Goal: Information Seeking & Learning: Learn about a topic

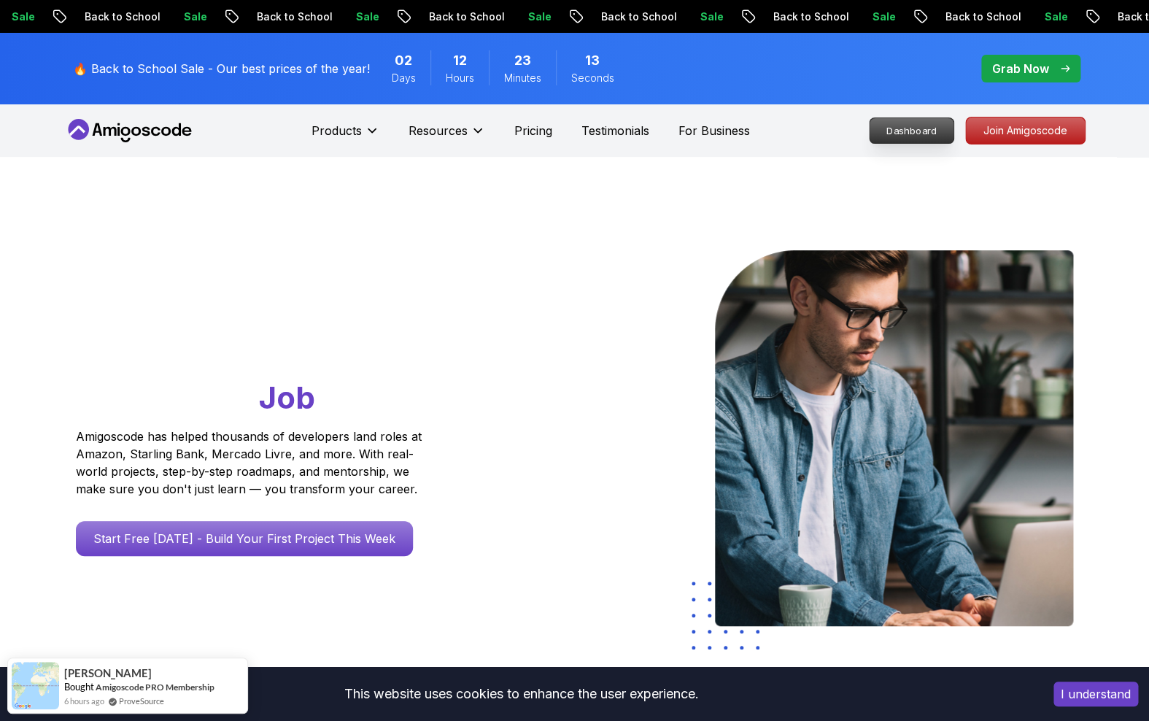
click at [915, 127] on p "Dashboard" at bounding box center [912, 130] width 84 height 25
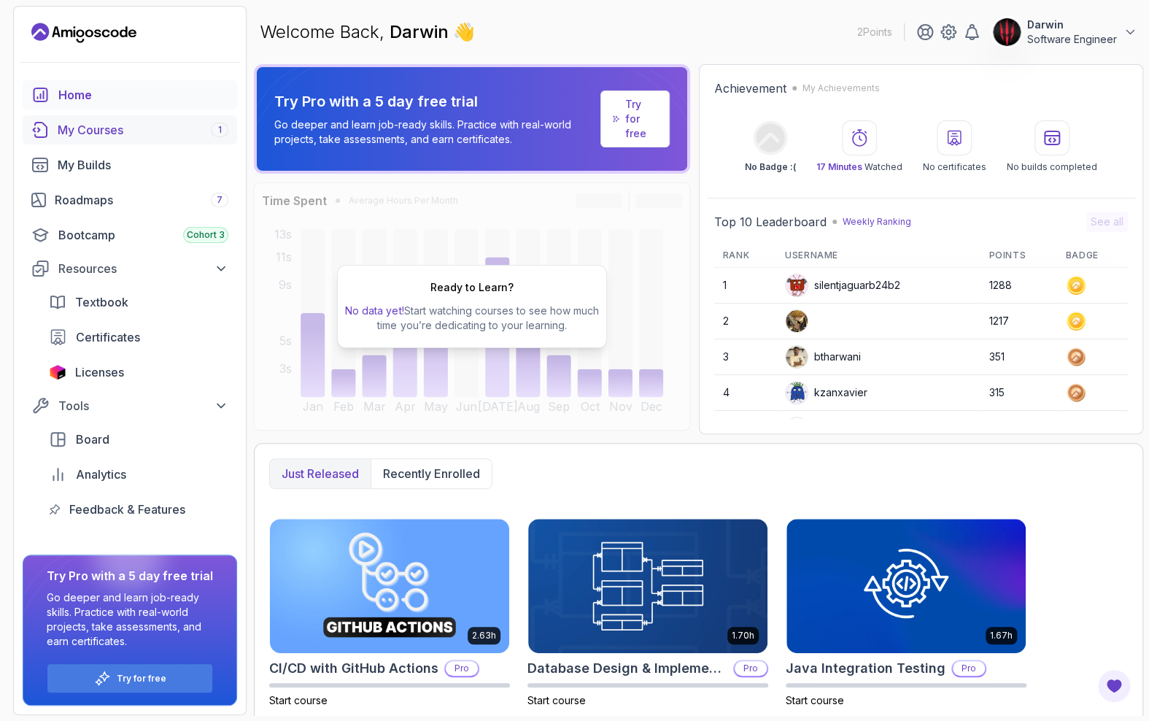
click at [114, 138] on div "My Courses 1" at bounding box center [143, 130] width 171 height 18
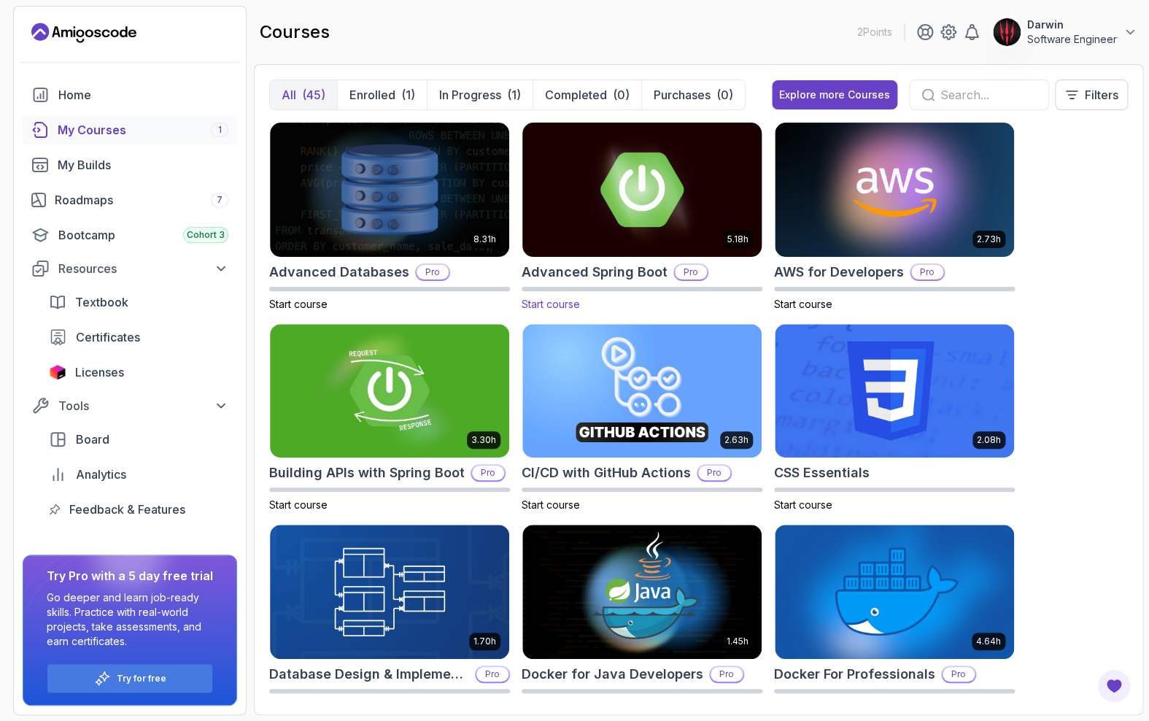
click at [599, 273] on h2 "Advanced Spring Boot" at bounding box center [595, 272] width 146 height 20
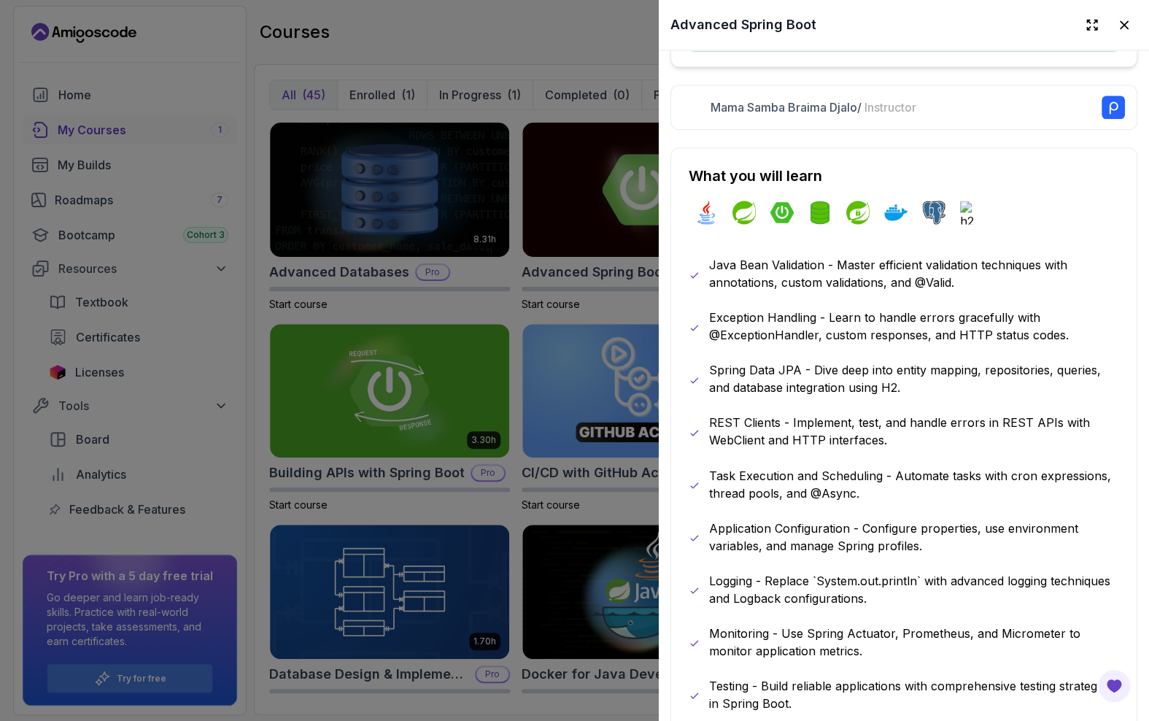
scroll to position [776, 0]
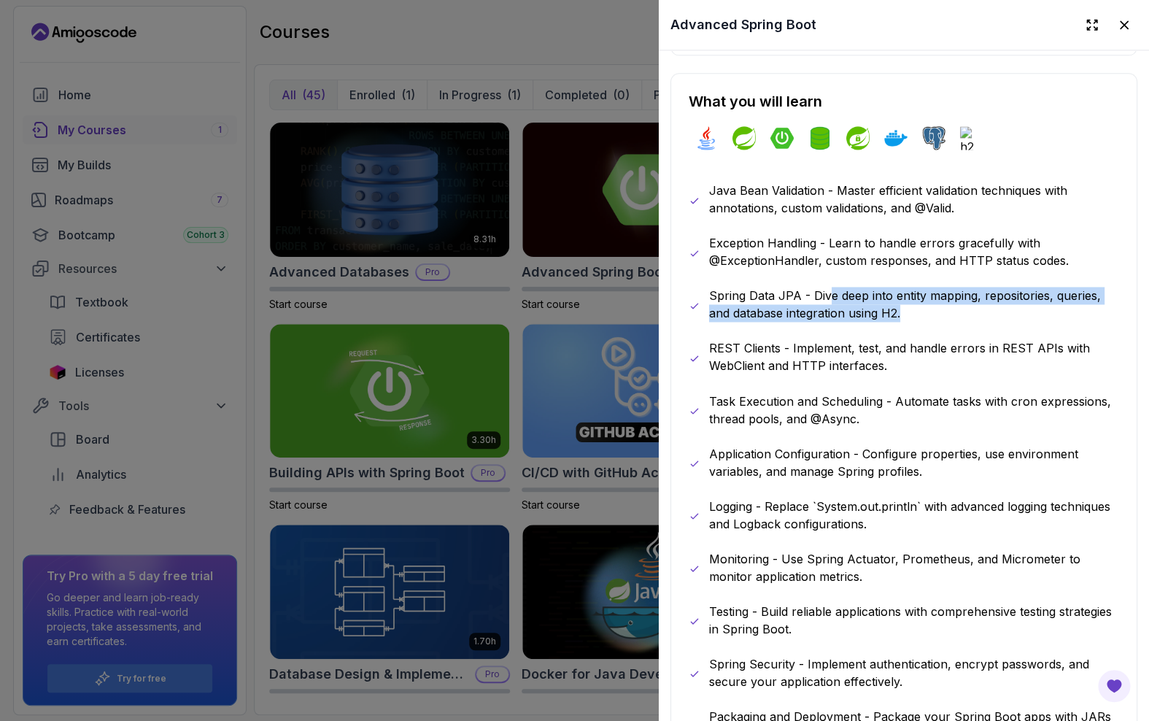
drag, startPoint x: 827, startPoint y: 298, endPoint x: 882, endPoint y: 325, distance: 61.4
click at [882, 325] on div "Java Bean Validation - Master efficient validation techniques with annotations,…" at bounding box center [904, 462] width 431 height 560
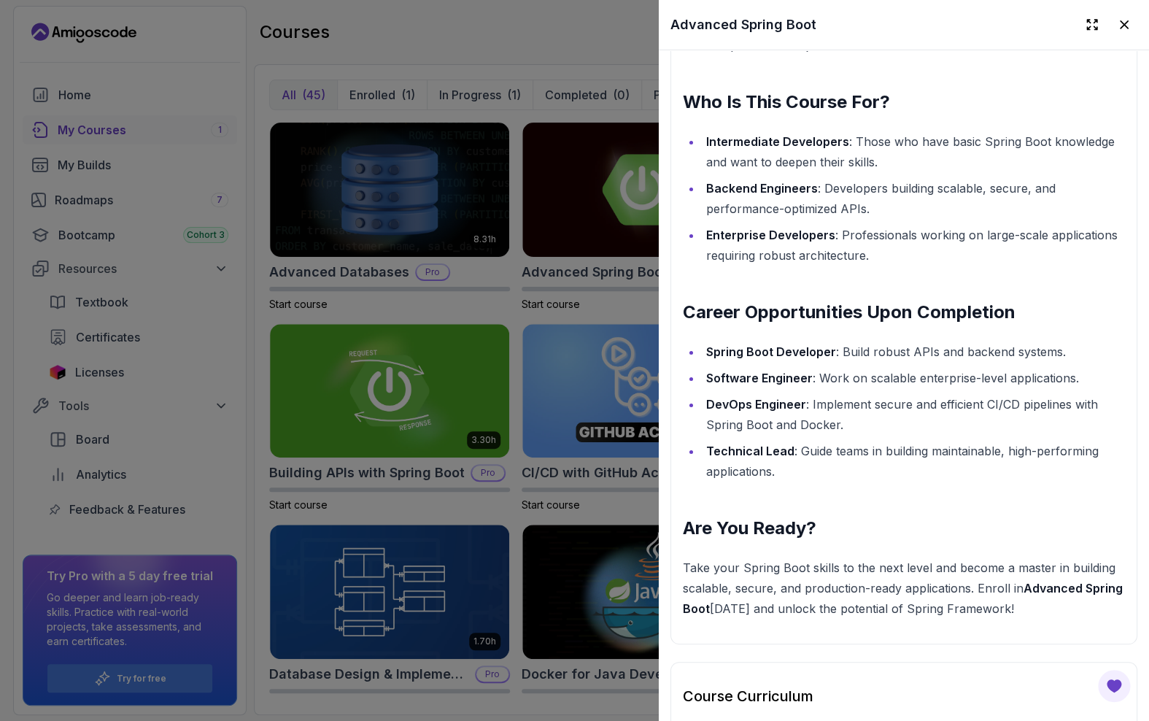
scroll to position [1951, 0]
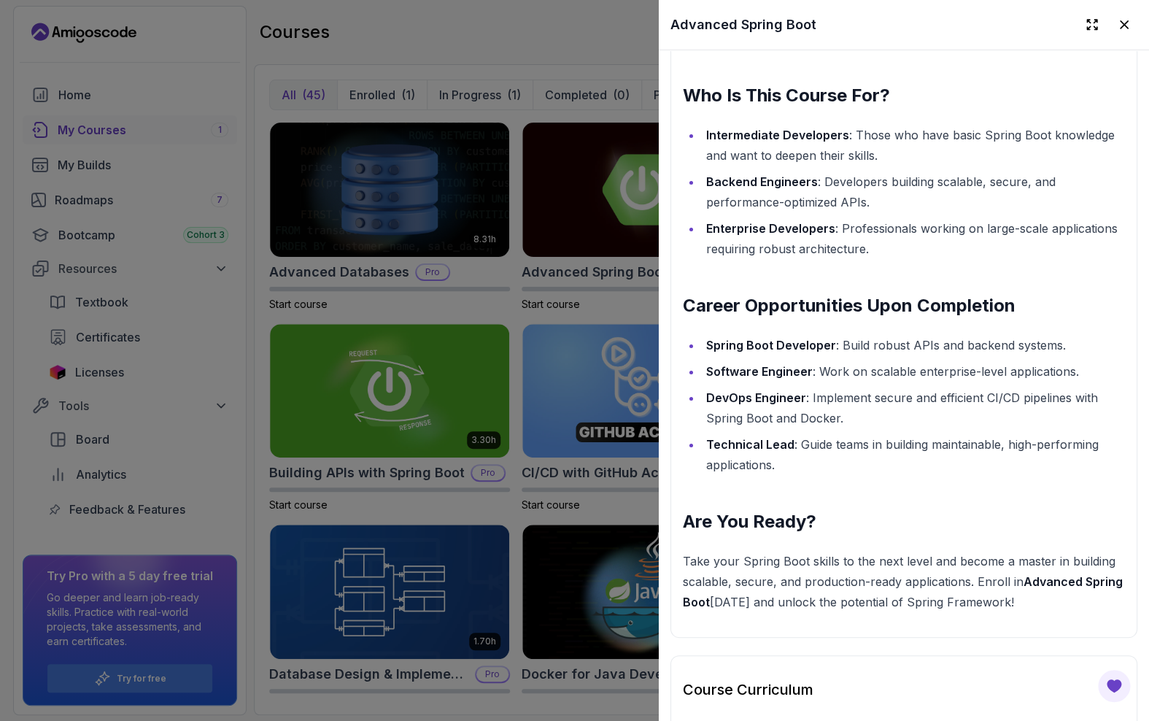
click at [490, 287] on div at bounding box center [574, 360] width 1149 height 721
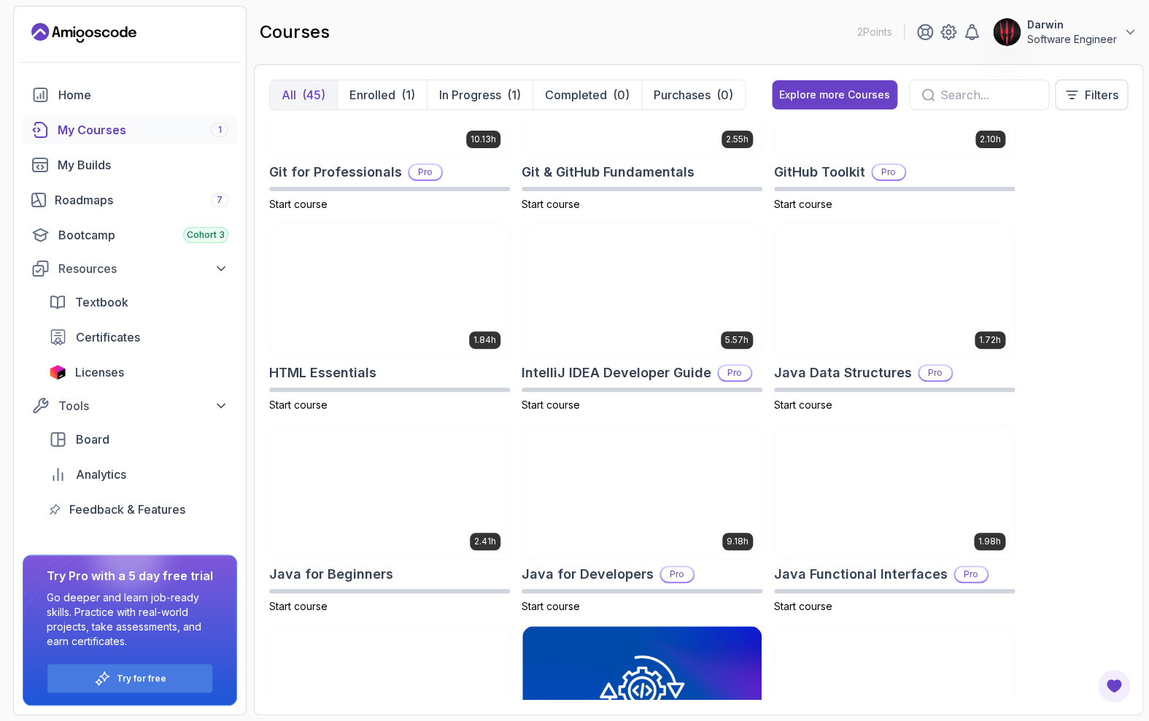
scroll to position [781, 0]
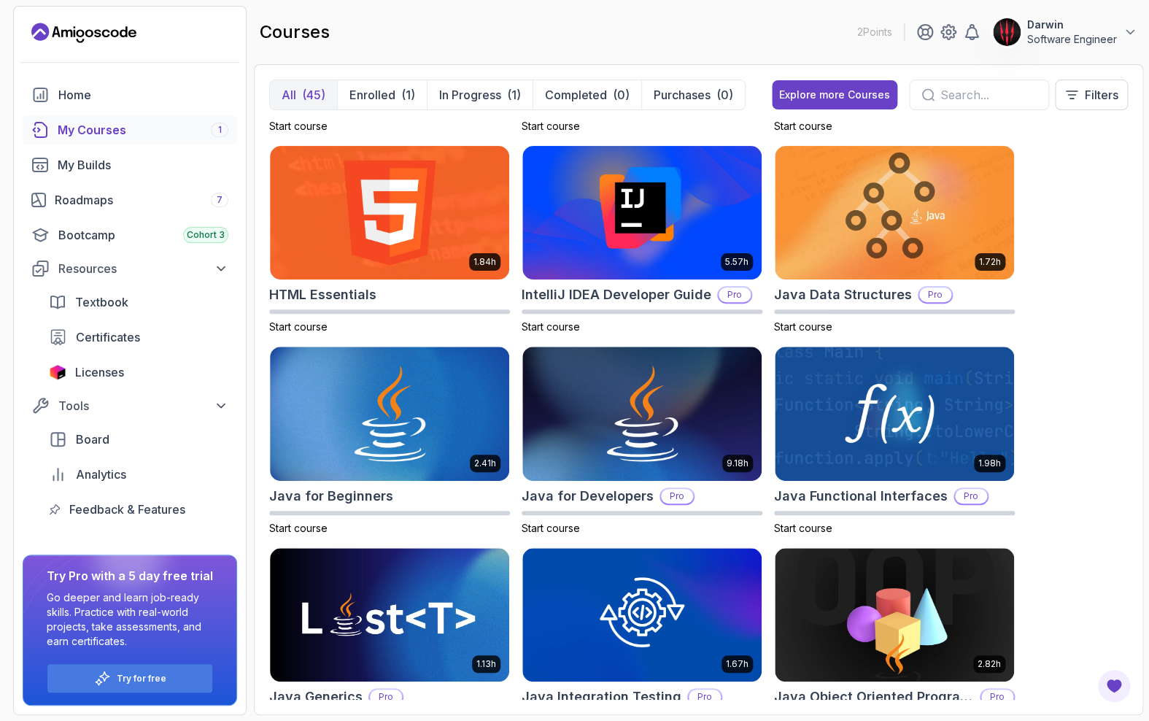
click at [1116, 24] on p "Darwin" at bounding box center [1072, 25] width 90 height 15
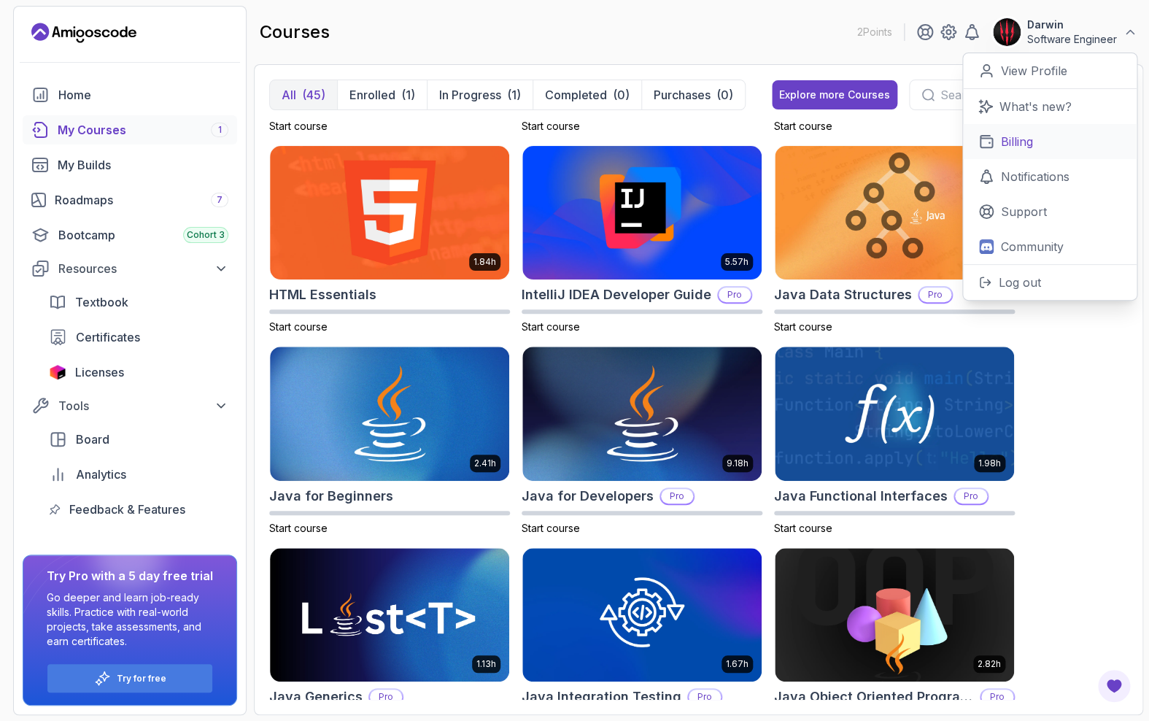
click at [1051, 136] on link "Billing" at bounding box center [1050, 141] width 174 height 35
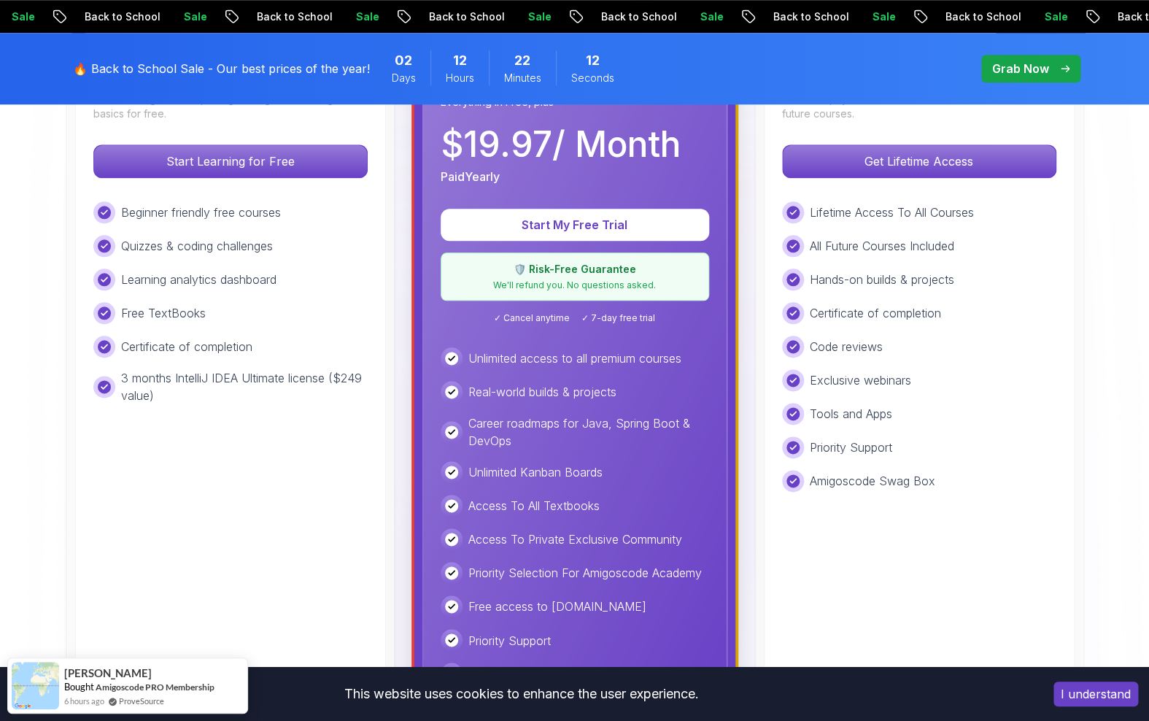
scroll to position [533, 0]
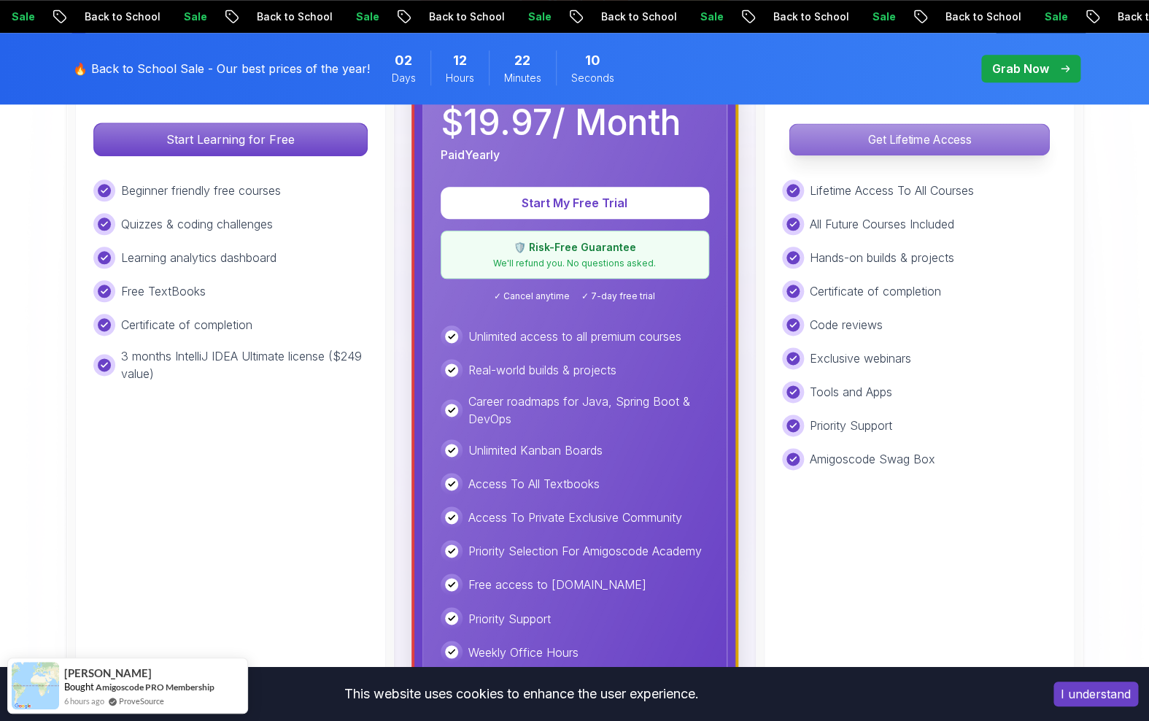
click at [941, 144] on p "Get Lifetime Access" at bounding box center [919, 139] width 259 height 31
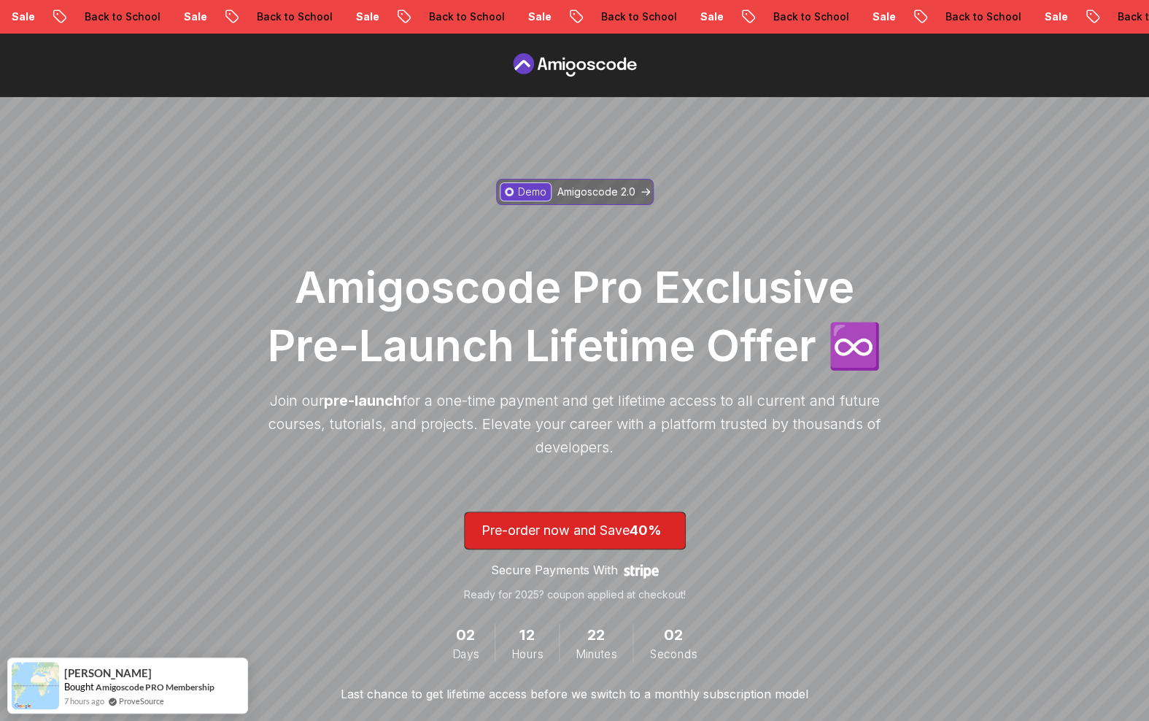
click at [590, 195] on p "Amigoscode 2.0" at bounding box center [596, 192] width 78 height 15
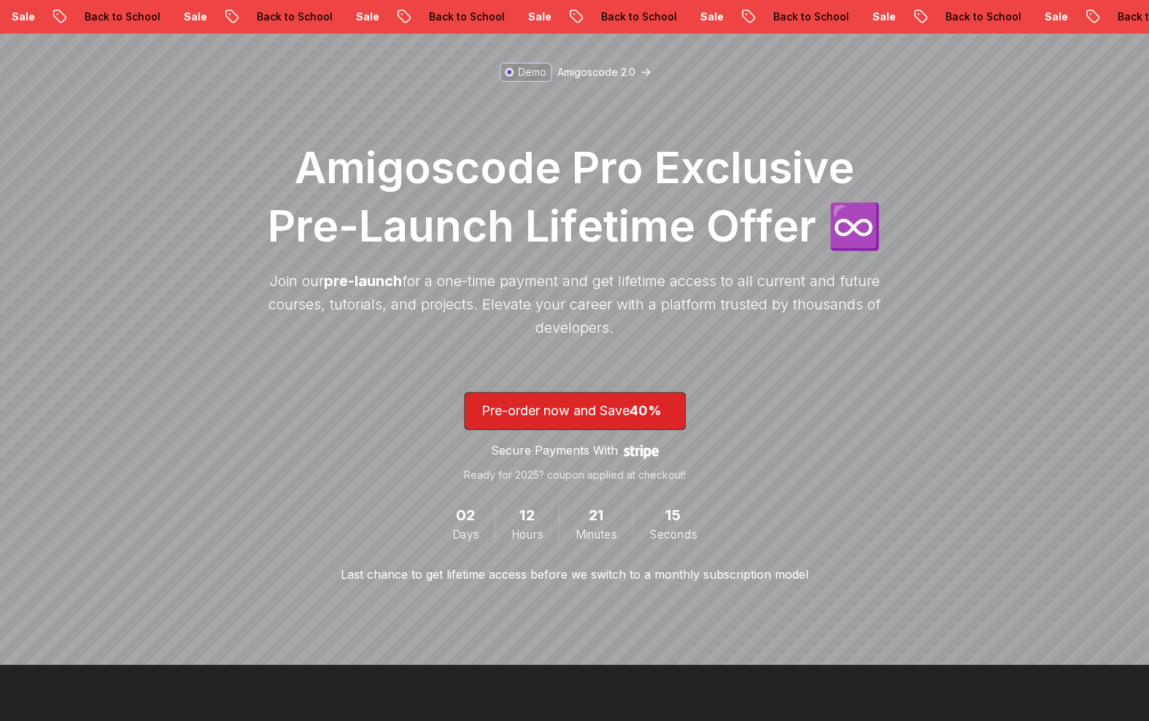
scroll to position [45, 0]
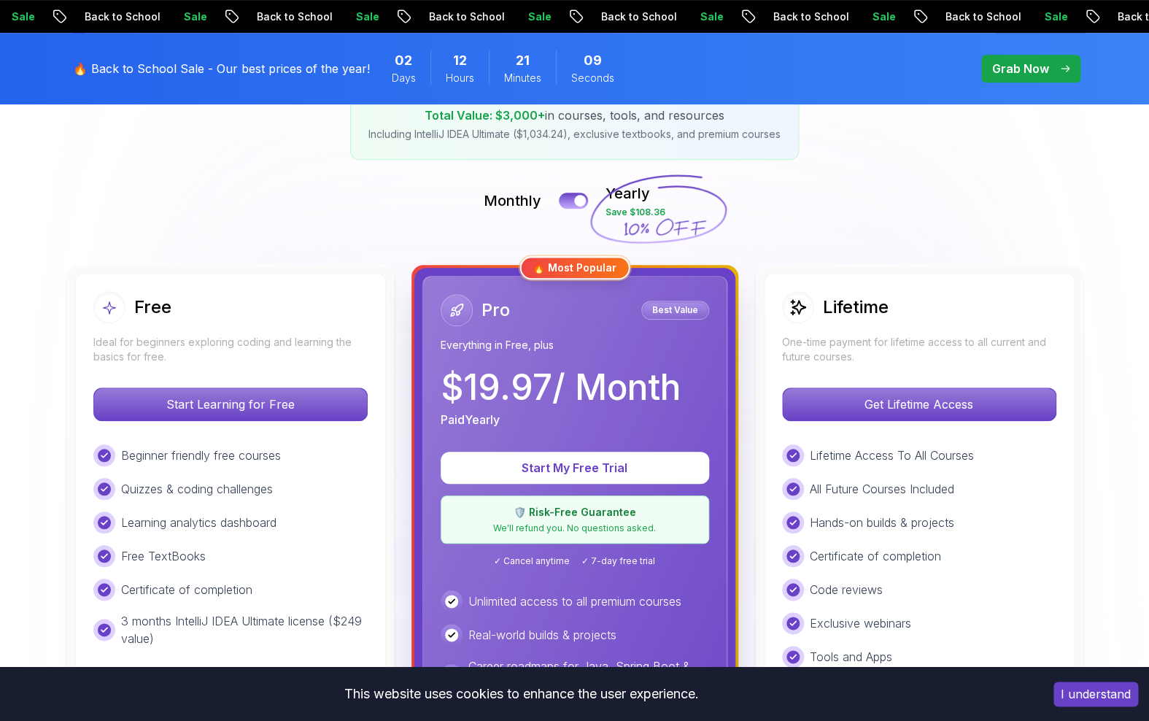
scroll to position [533, 0]
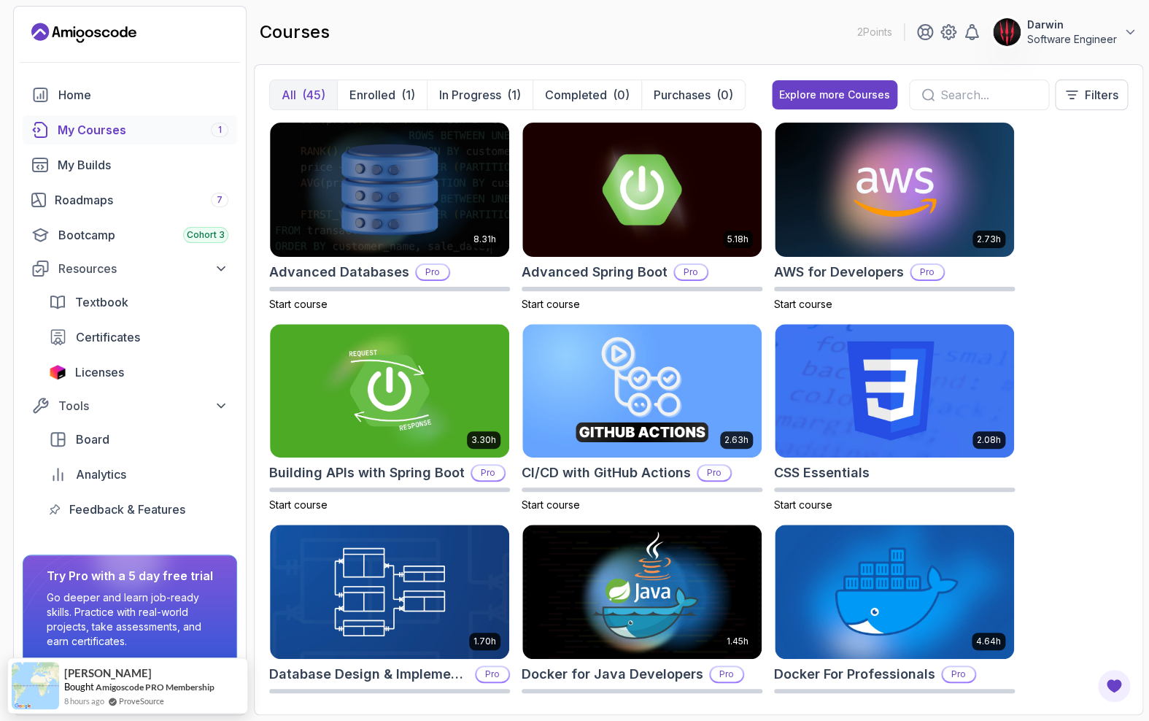
click at [306, 96] on div "(45)" at bounding box center [313, 95] width 23 height 18
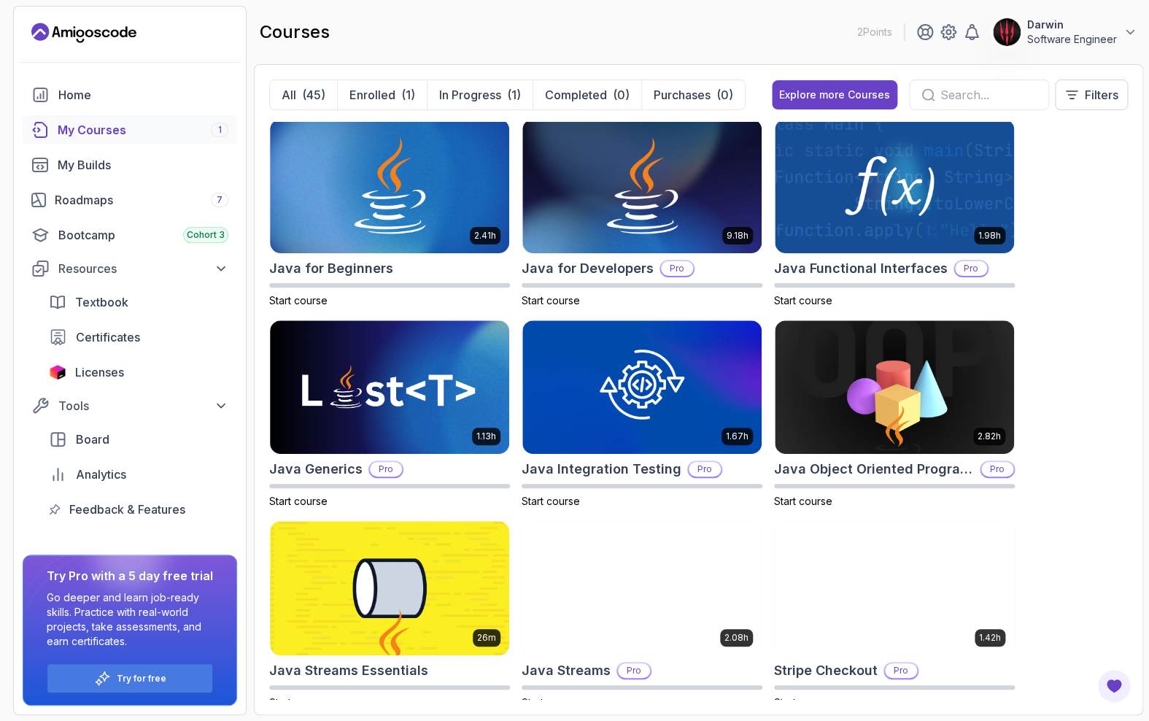
scroll to position [1016, 0]
